Goal: Task Accomplishment & Management: Use online tool/utility

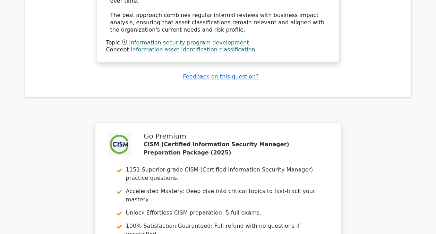
scroll to position [2765, 0]
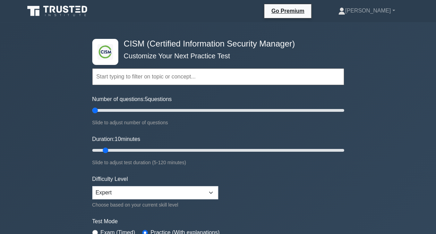
drag, startPoint x: 101, startPoint y: 110, endPoint x: 95, endPoint y: 109, distance: 5.9
type input "5"
click at [95, 109] on input "Number of questions: 5 questions" at bounding box center [218, 110] width 252 height 8
drag, startPoint x: 106, startPoint y: 149, endPoint x: 94, endPoint y: 149, distance: 12.5
type input "5"
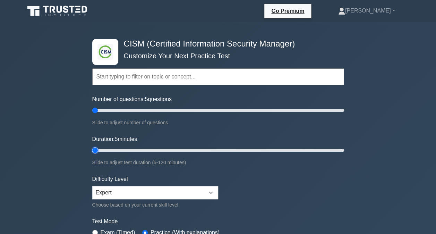
click at [94, 149] on input "Duration: 5 minutes" at bounding box center [218, 150] width 252 height 8
